Goal: Transaction & Acquisition: Purchase product/service

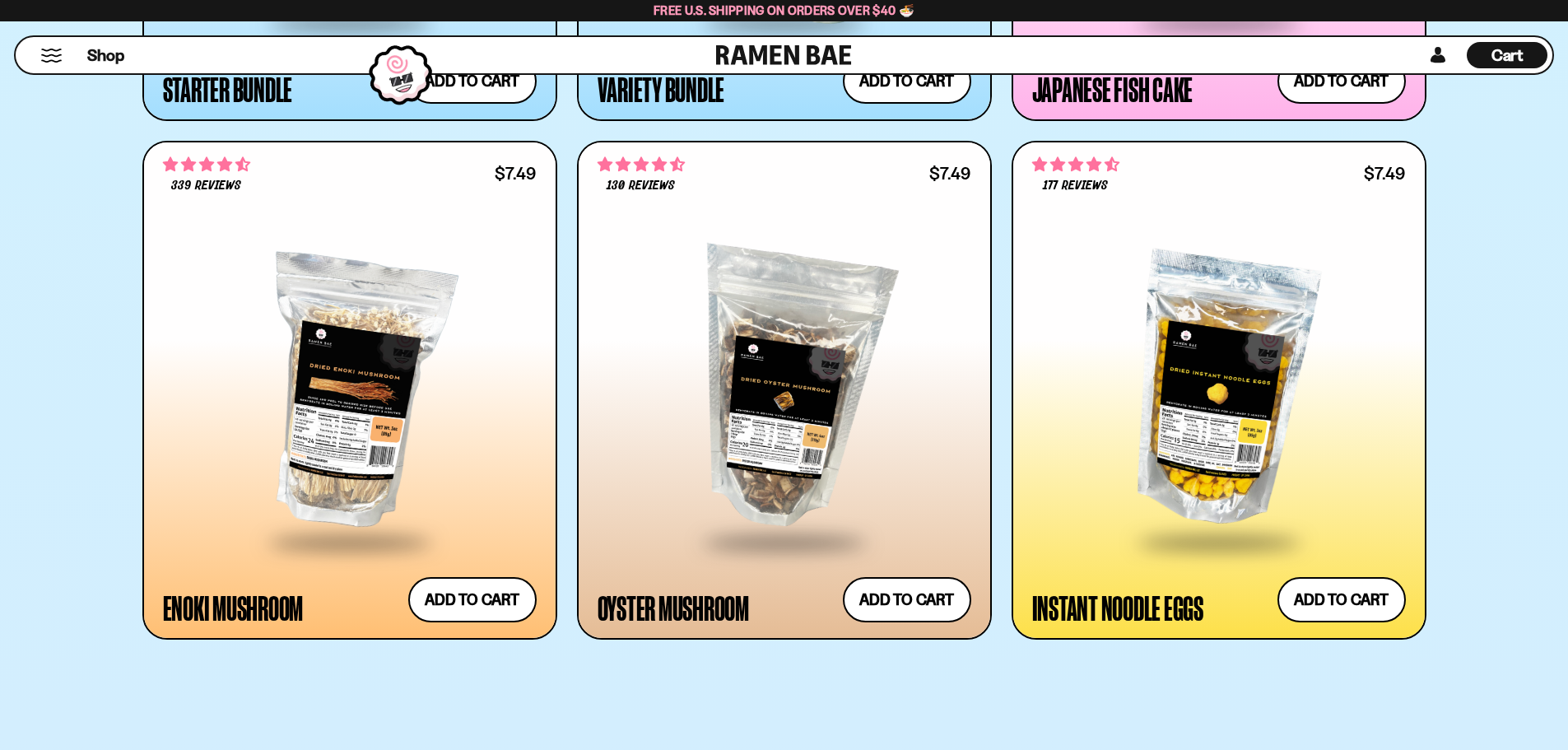
scroll to position [2223, 0]
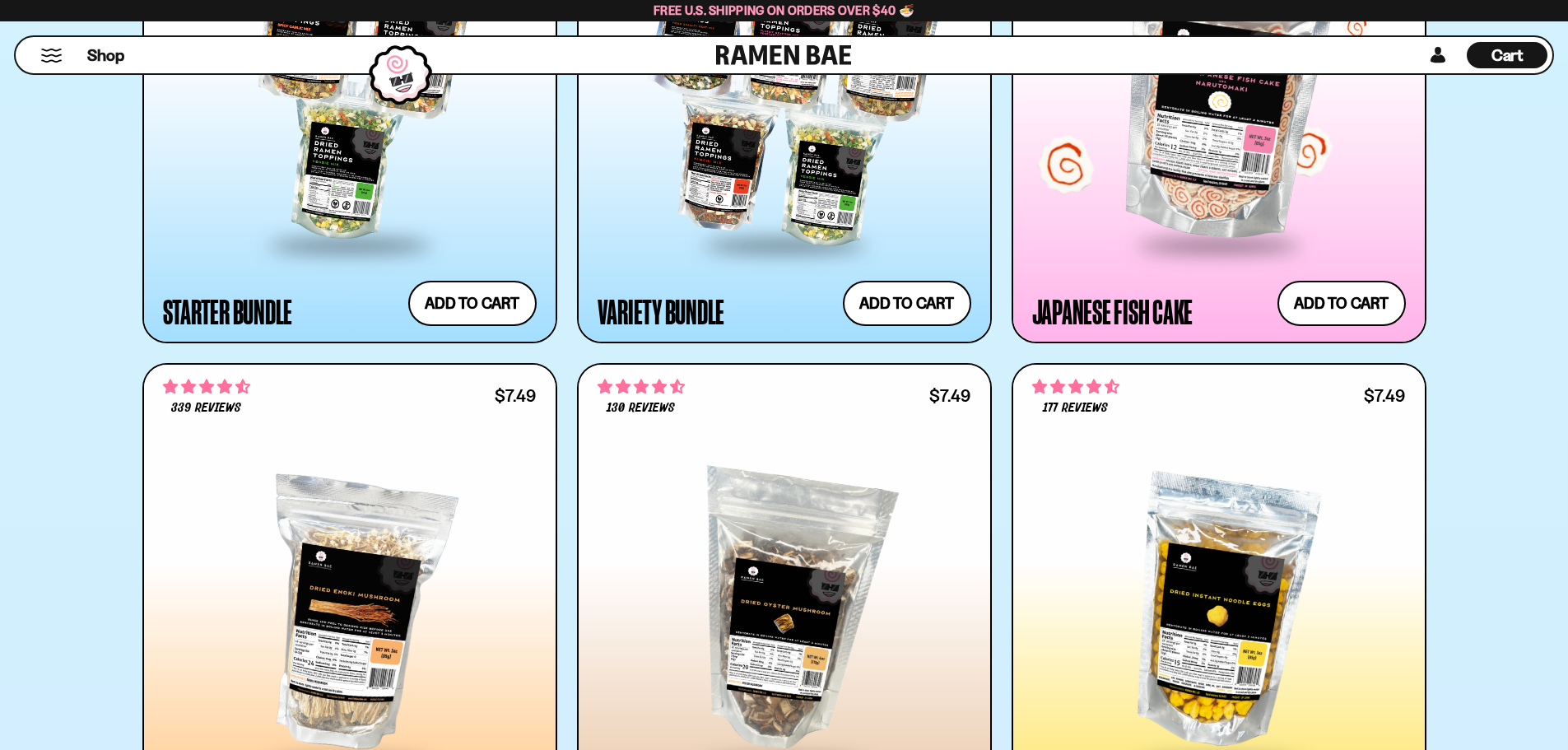
click at [1229, 235] on span at bounding box center [1219, 246] width 201 height 57
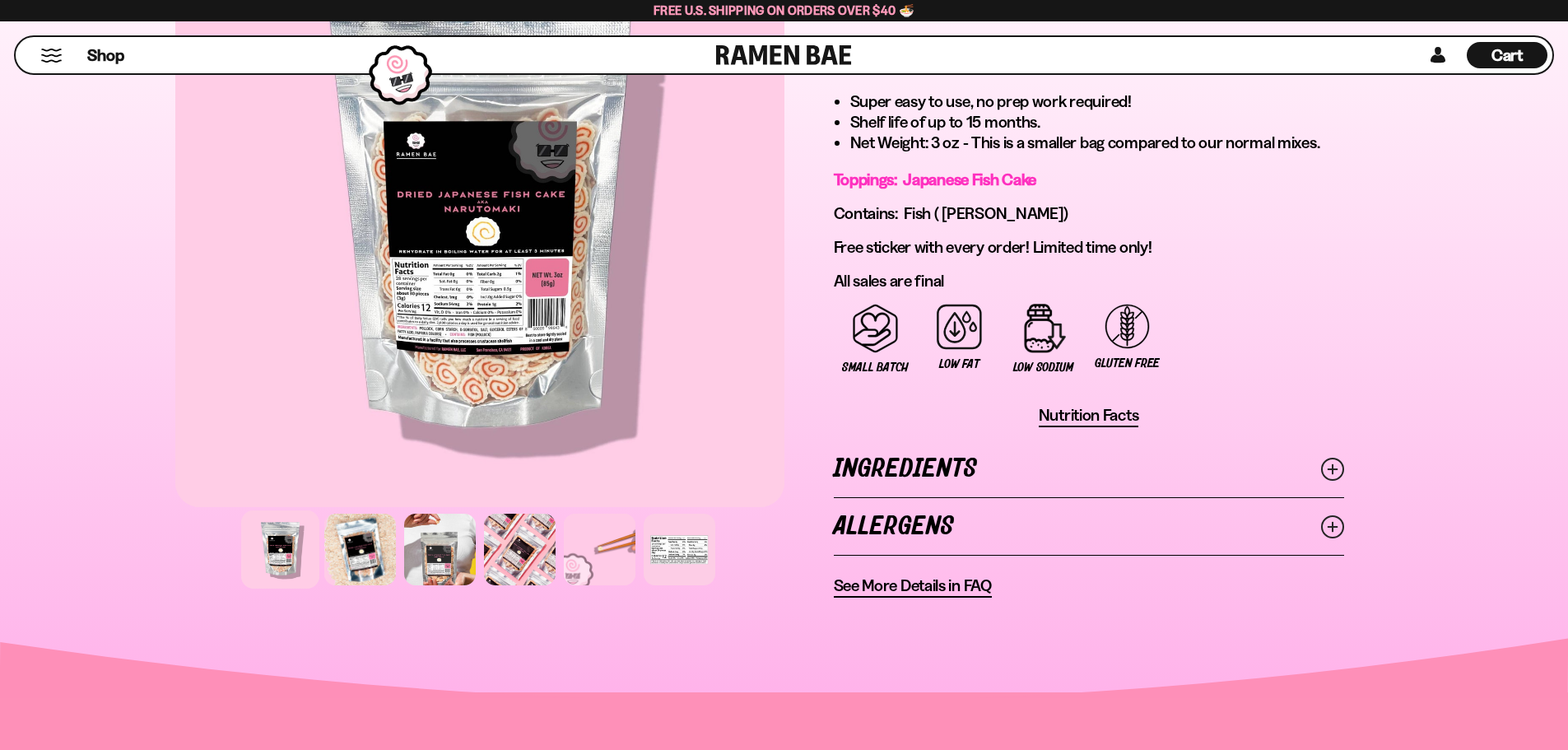
scroll to position [988, 0]
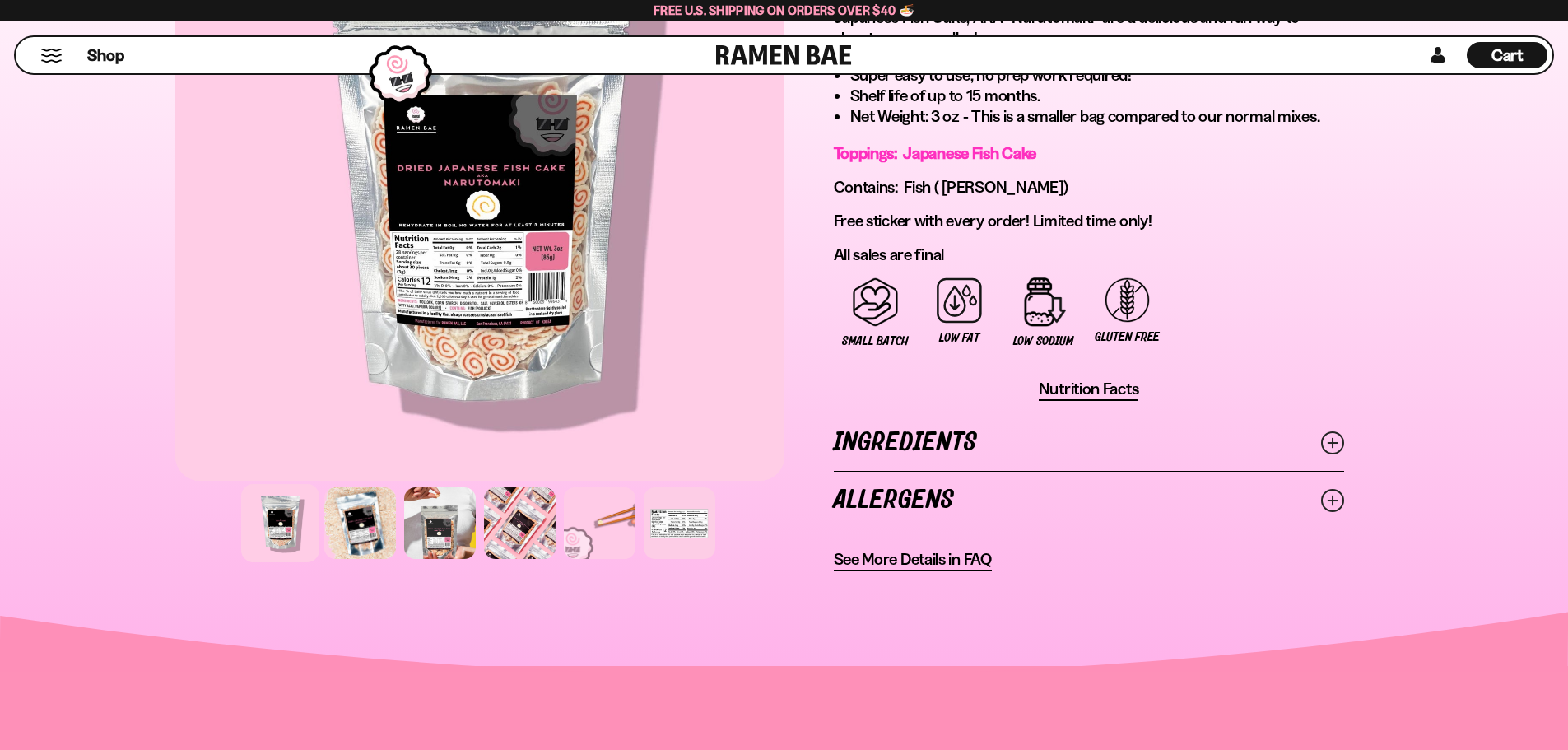
click at [987, 446] on link "Ingredients" at bounding box center [1089, 443] width 510 height 56
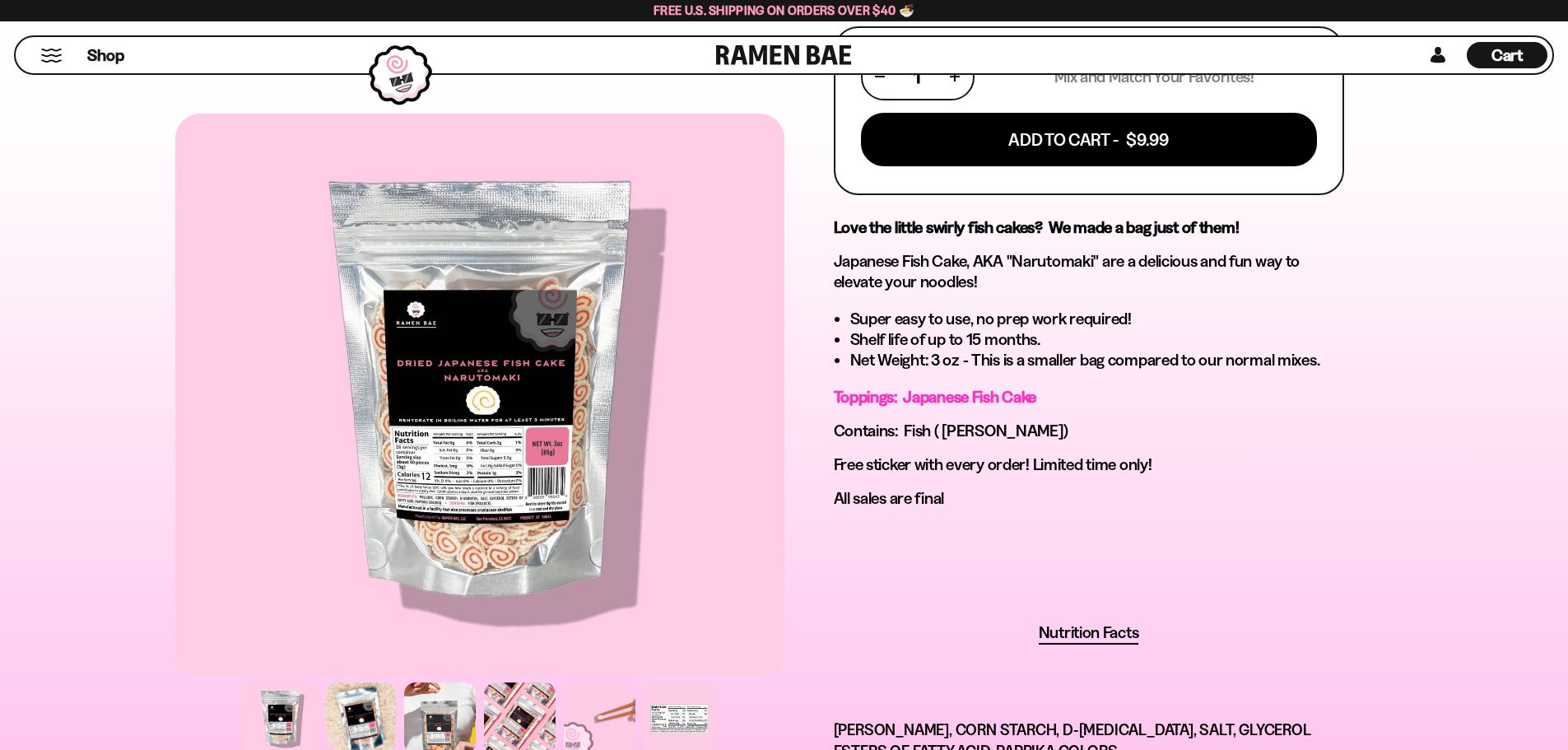
scroll to position [906, 0]
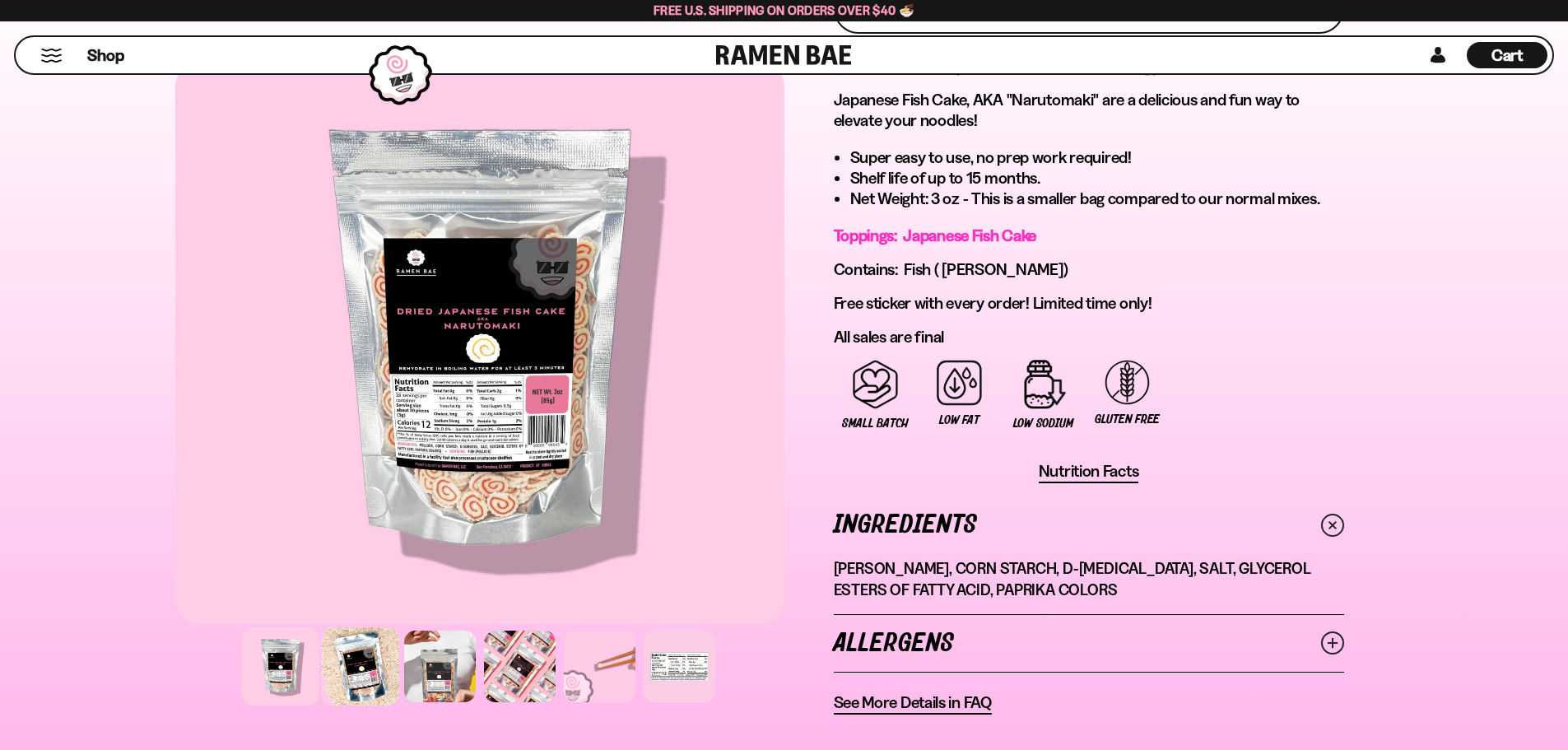
click at [350, 670] on div at bounding box center [360, 667] width 78 height 78
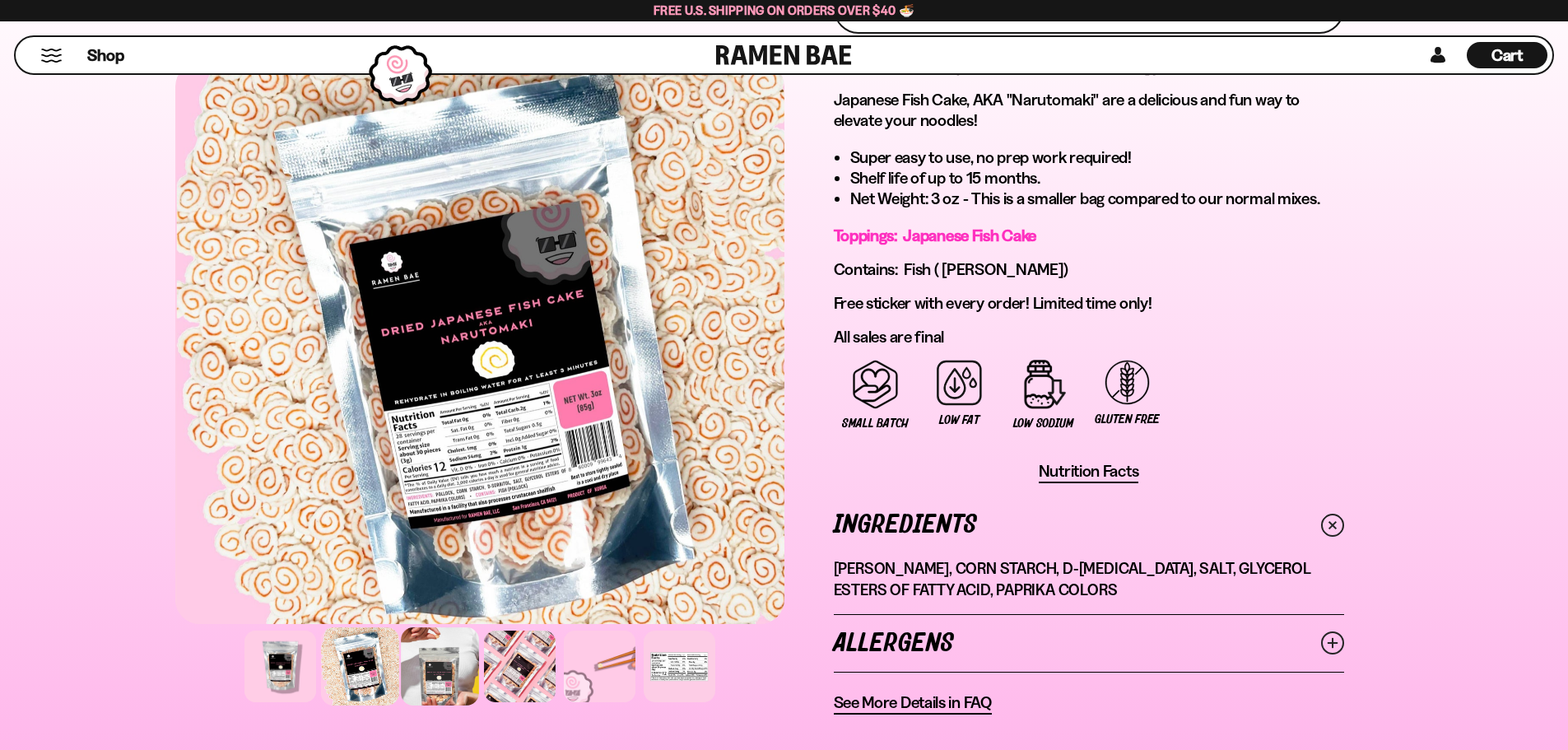
click at [422, 668] on div at bounding box center [440, 667] width 78 height 78
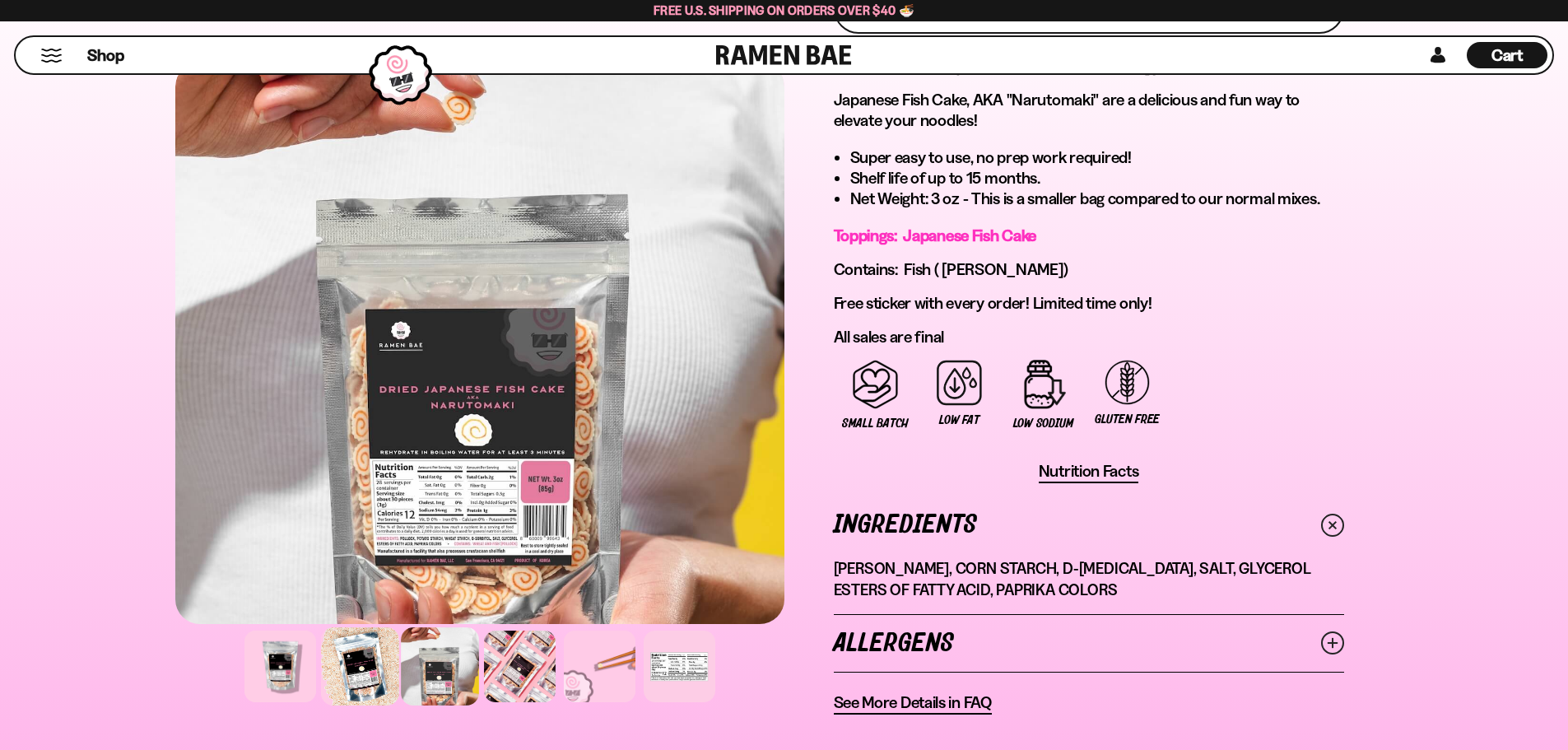
click at [365, 672] on div at bounding box center [360, 667] width 78 height 78
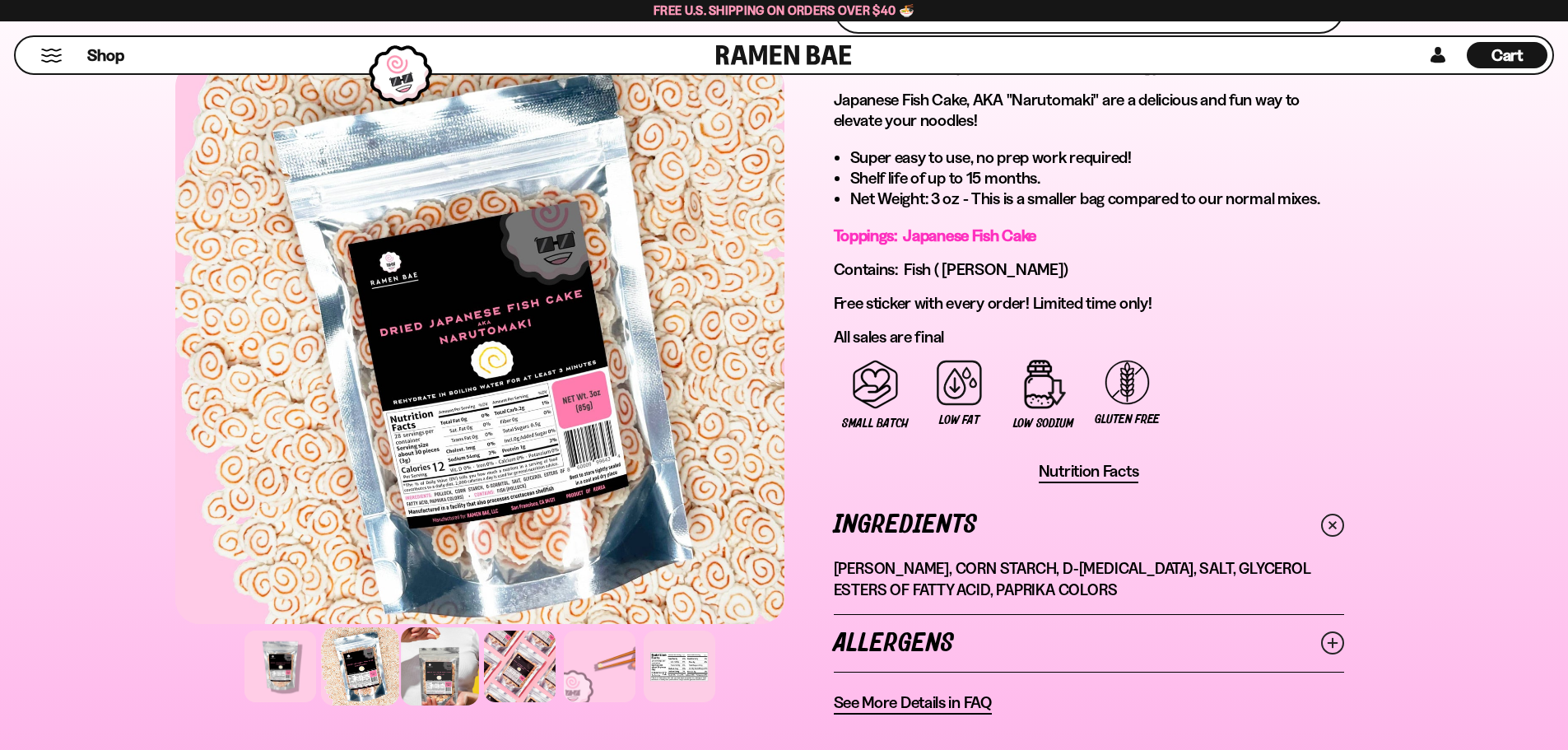
click at [432, 674] on div at bounding box center [440, 667] width 78 height 78
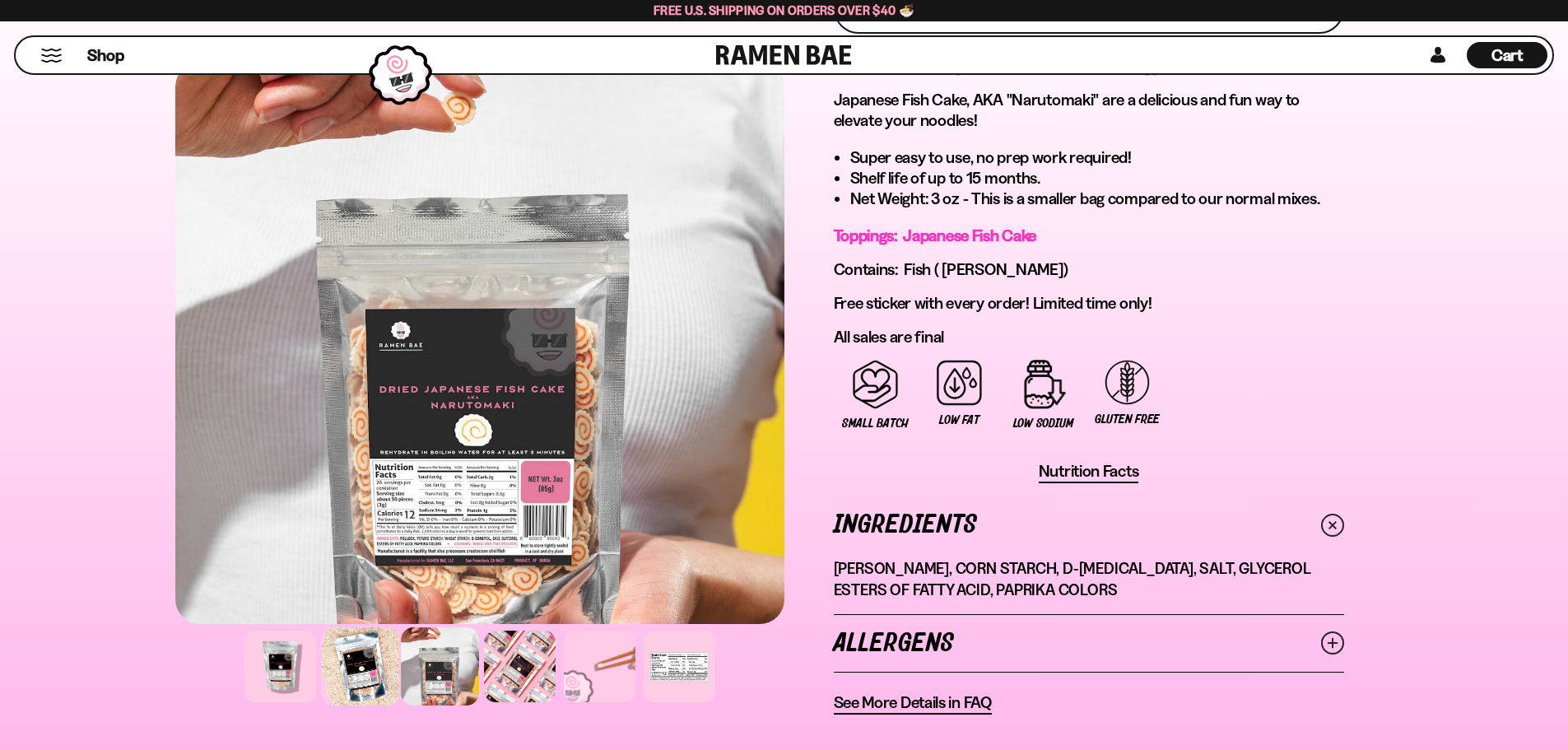
click at [362, 674] on div at bounding box center [360, 667] width 78 height 78
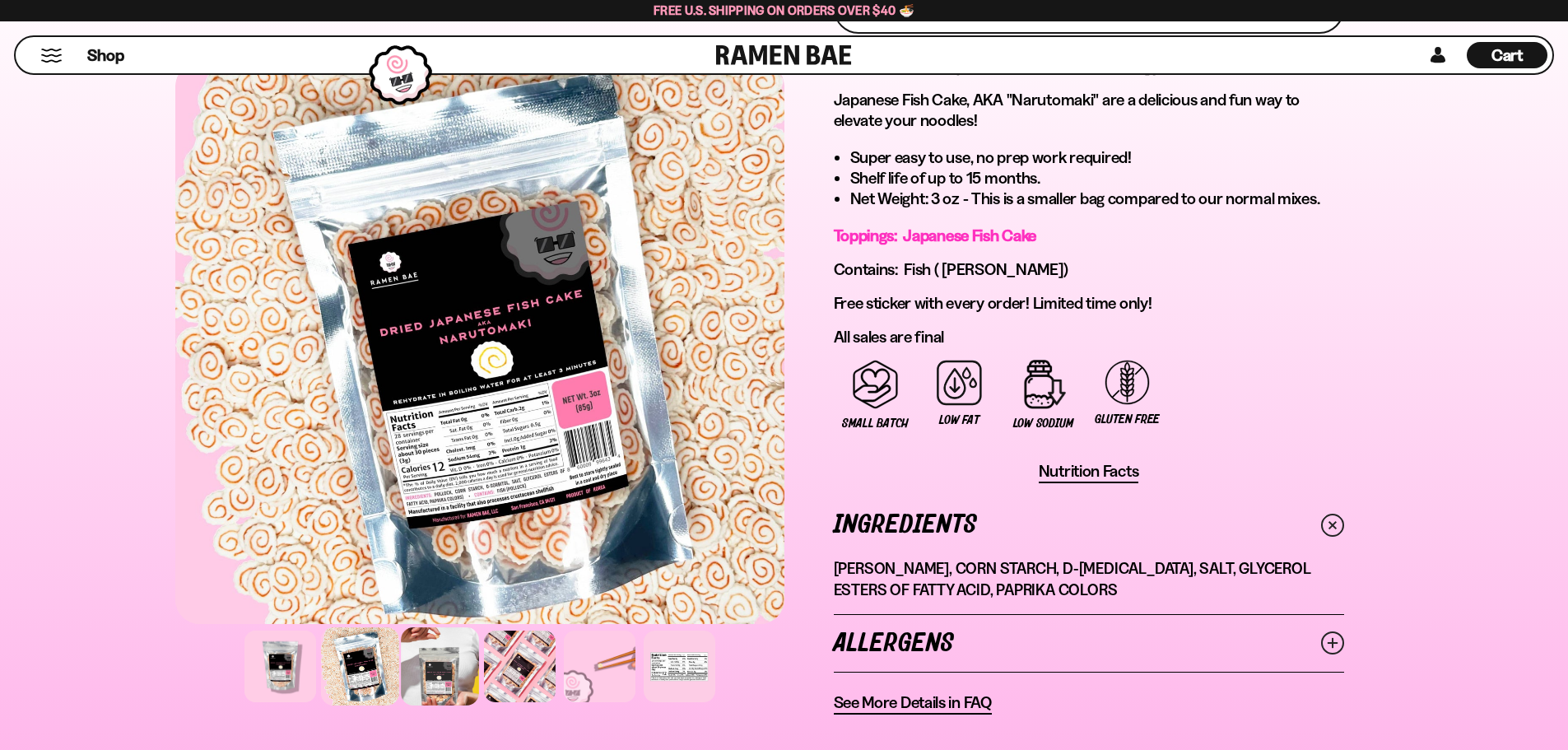
click at [448, 679] on div at bounding box center [440, 667] width 78 height 78
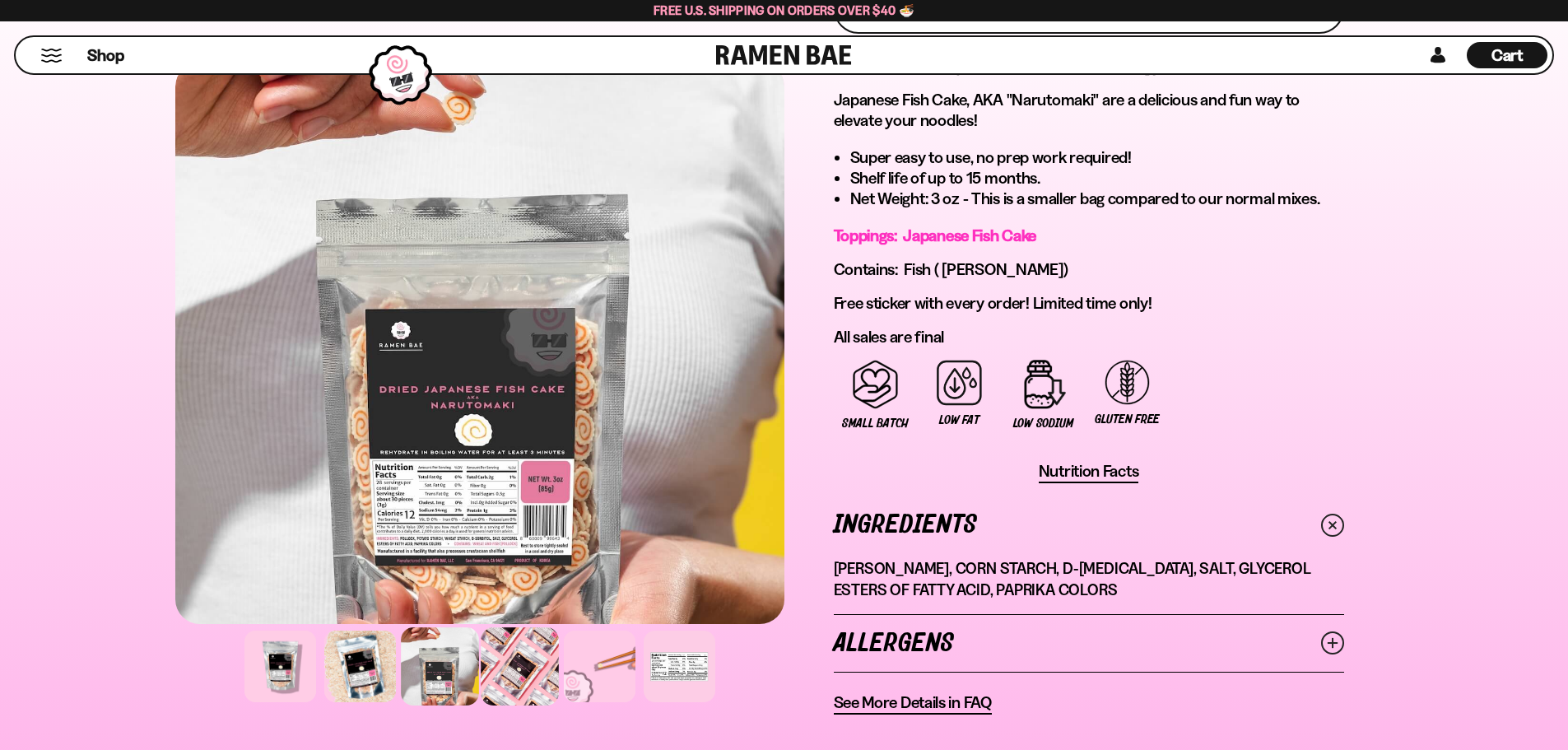
click at [510, 681] on div at bounding box center [520, 667] width 78 height 78
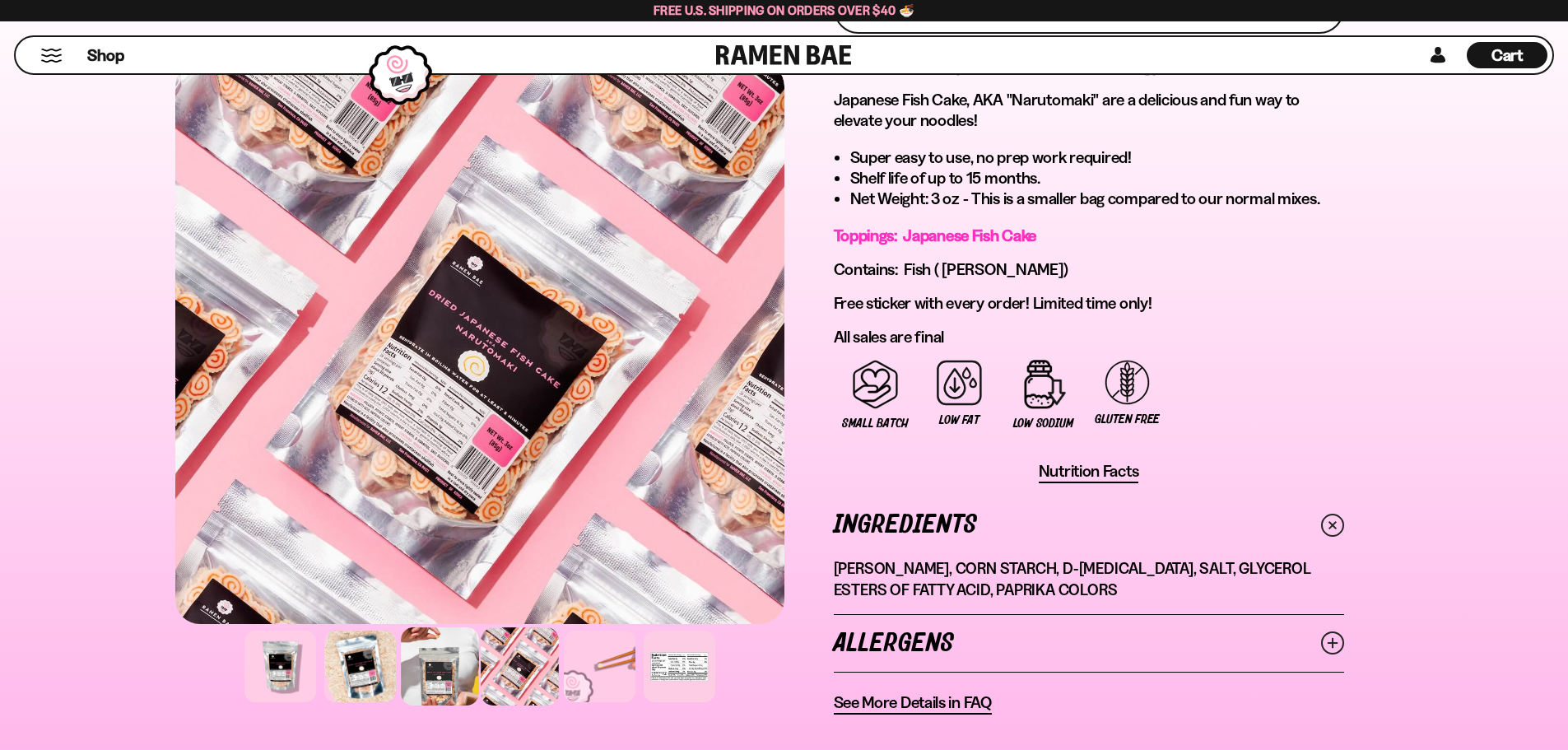
click at [442, 677] on div at bounding box center [440, 667] width 78 height 78
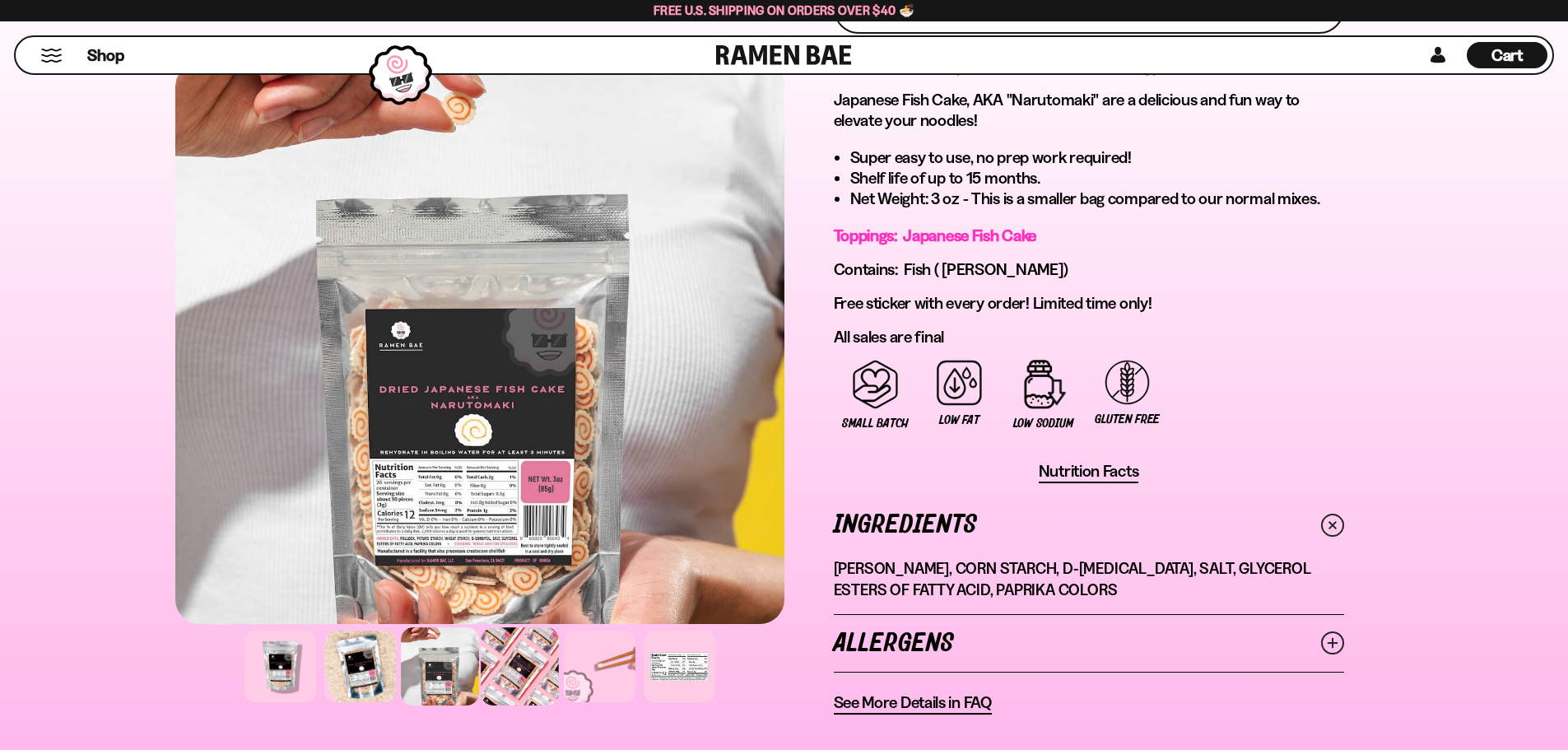
click at [512, 681] on div at bounding box center [520, 667] width 78 height 78
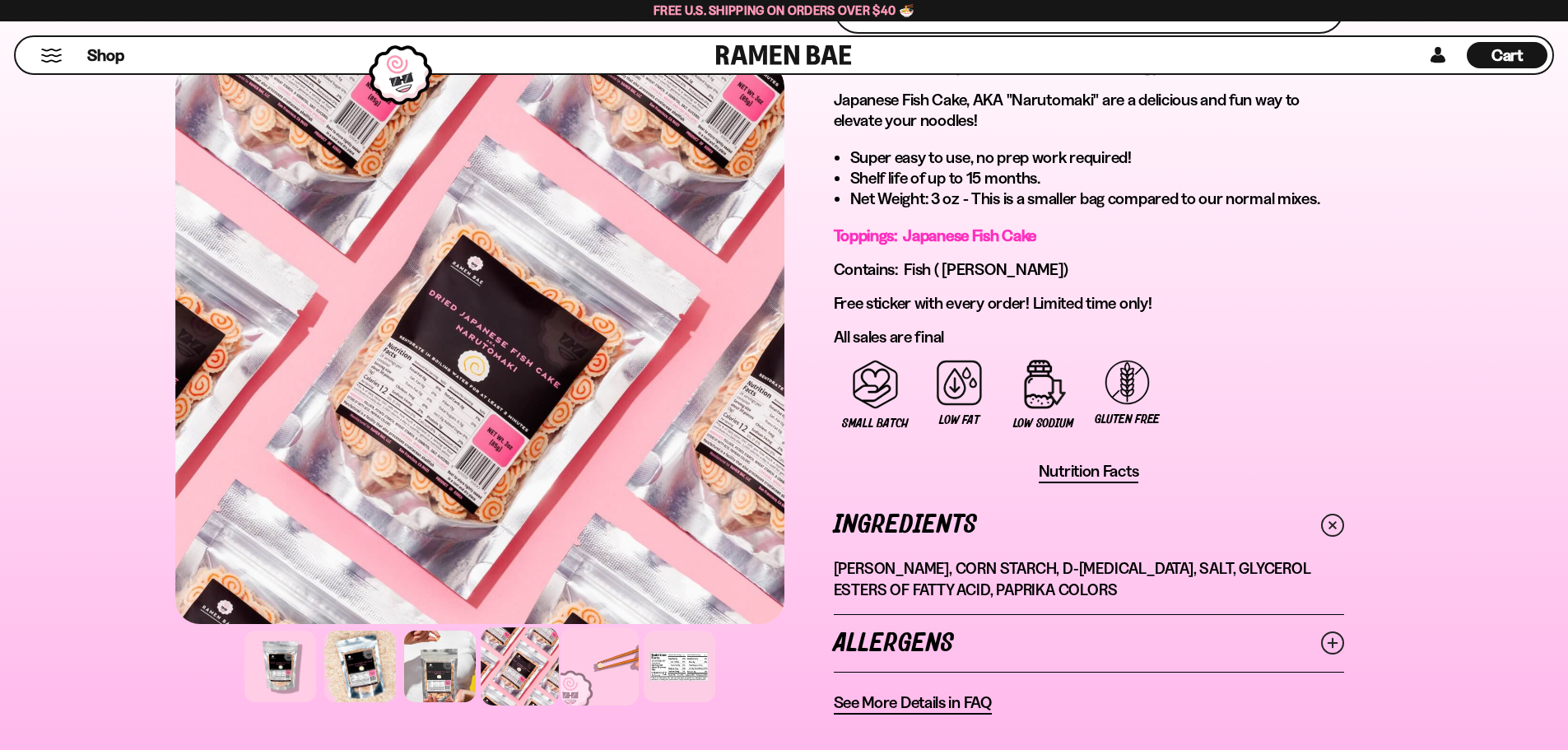
click at [610, 684] on div at bounding box center [599, 667] width 78 height 78
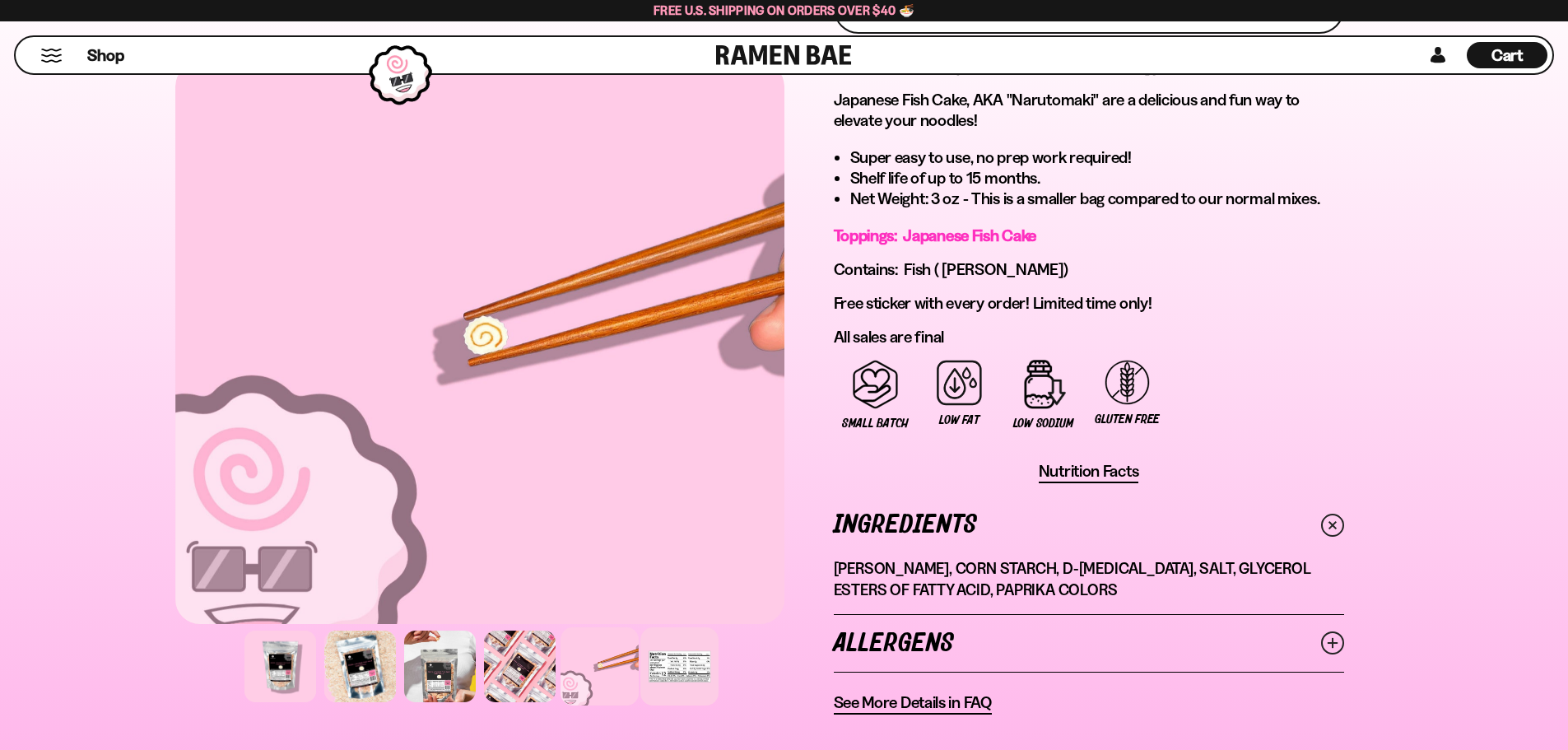
click at [669, 685] on div at bounding box center [679, 667] width 78 height 78
